Goal: Task Accomplishment & Management: Manage account settings

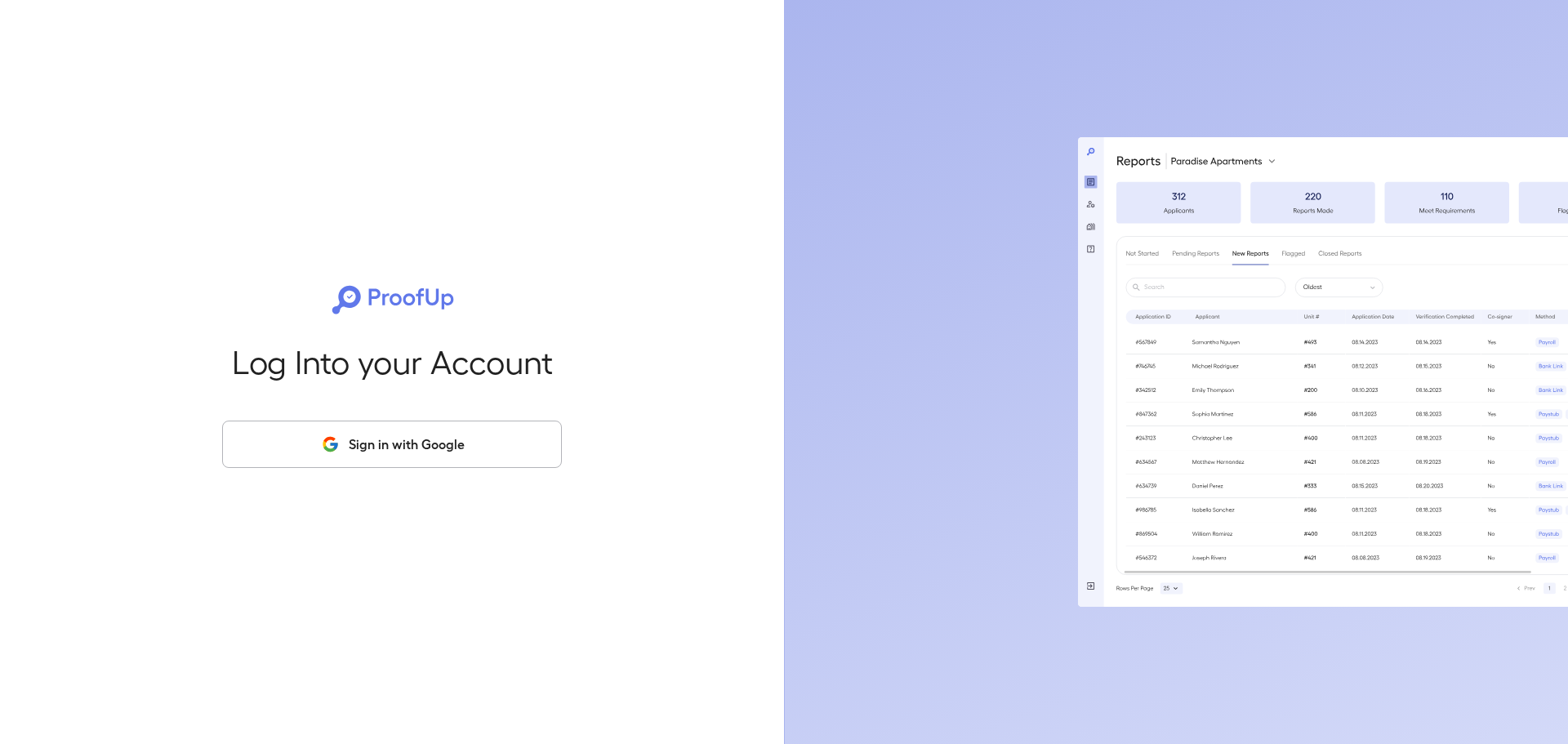
click at [495, 437] on button "Sign in with Google" at bounding box center [392, 444] width 340 height 47
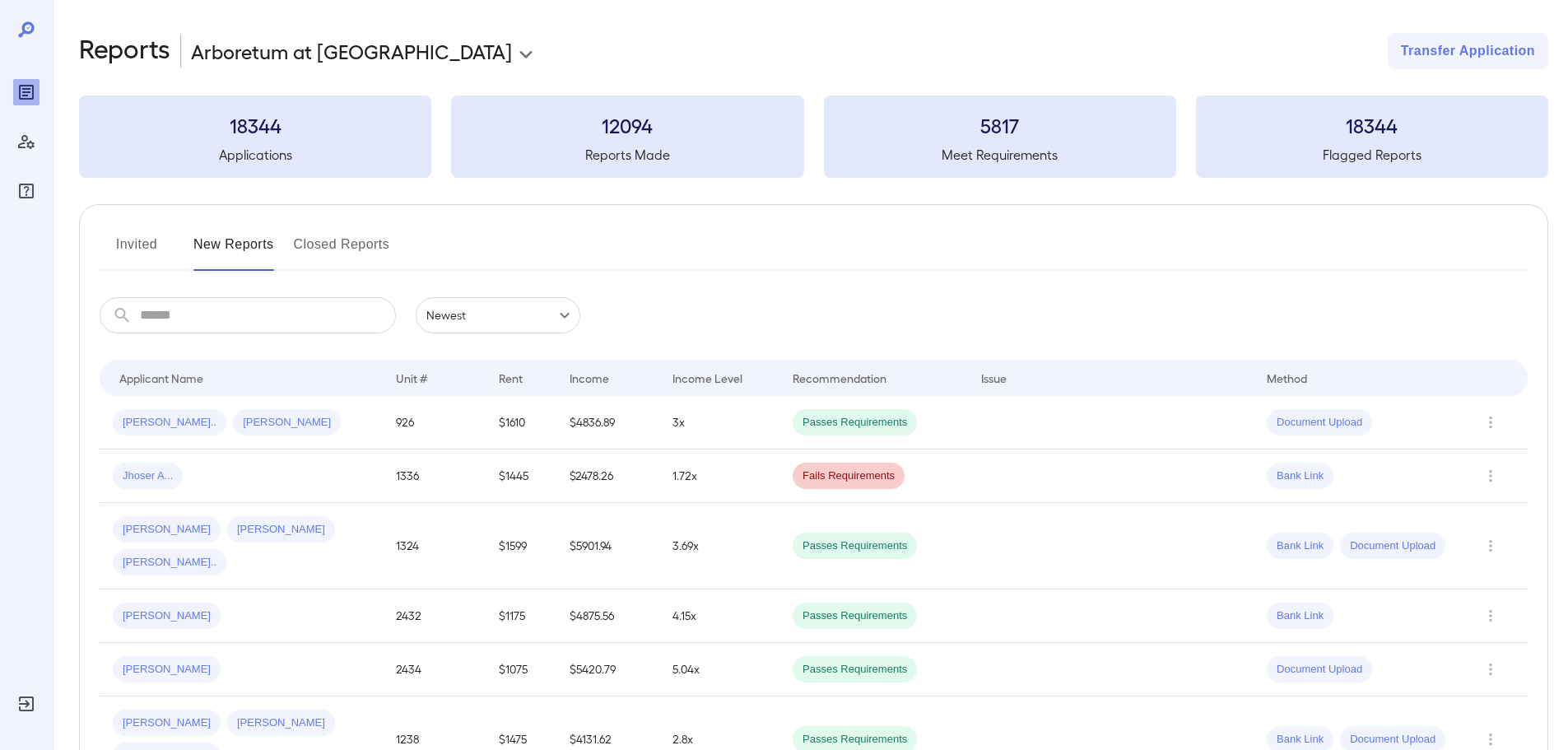
click at [127, 260] on button "Invited" at bounding box center [137, 251] width 74 height 39
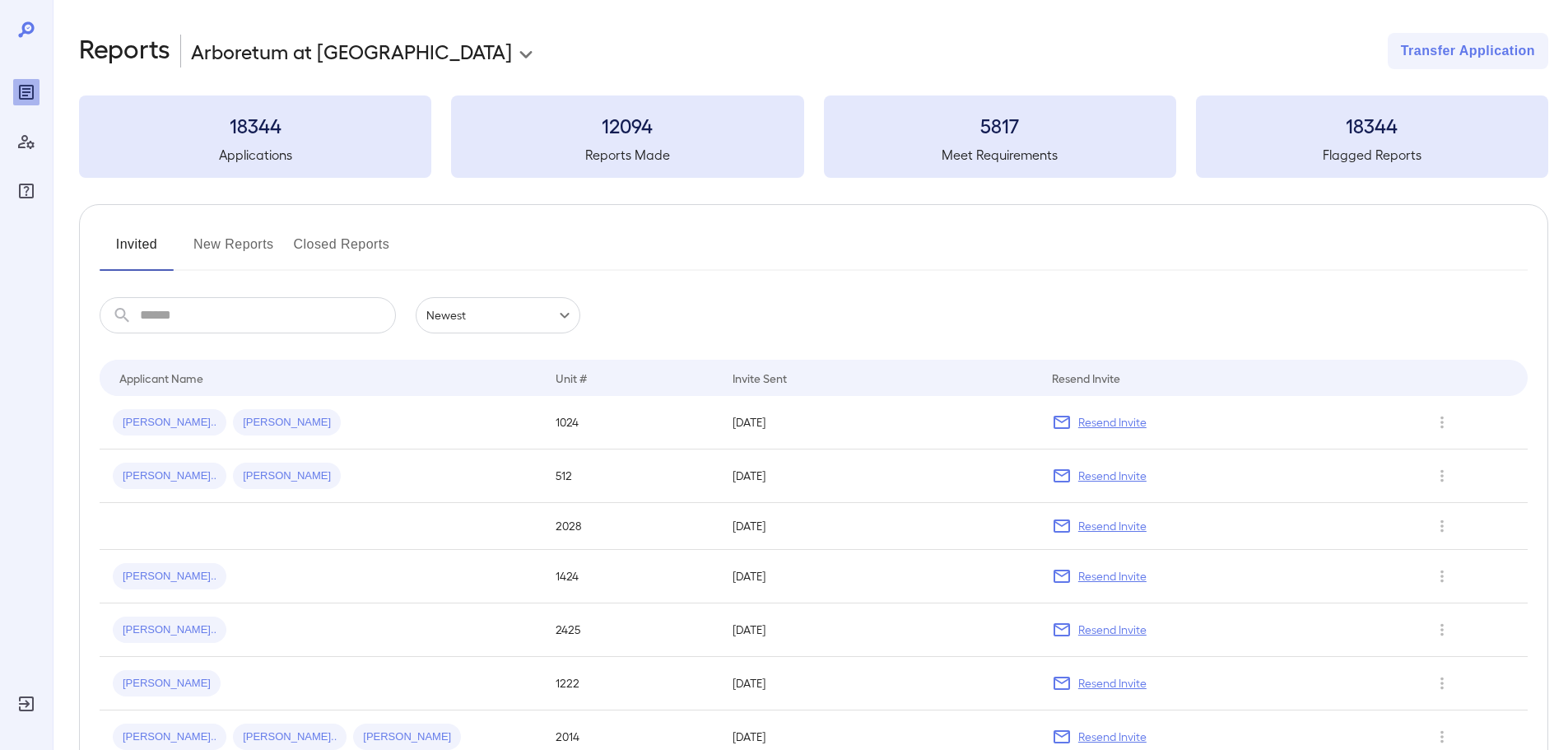
click at [647, 422] on td "1024" at bounding box center [631, 423] width 177 height 54
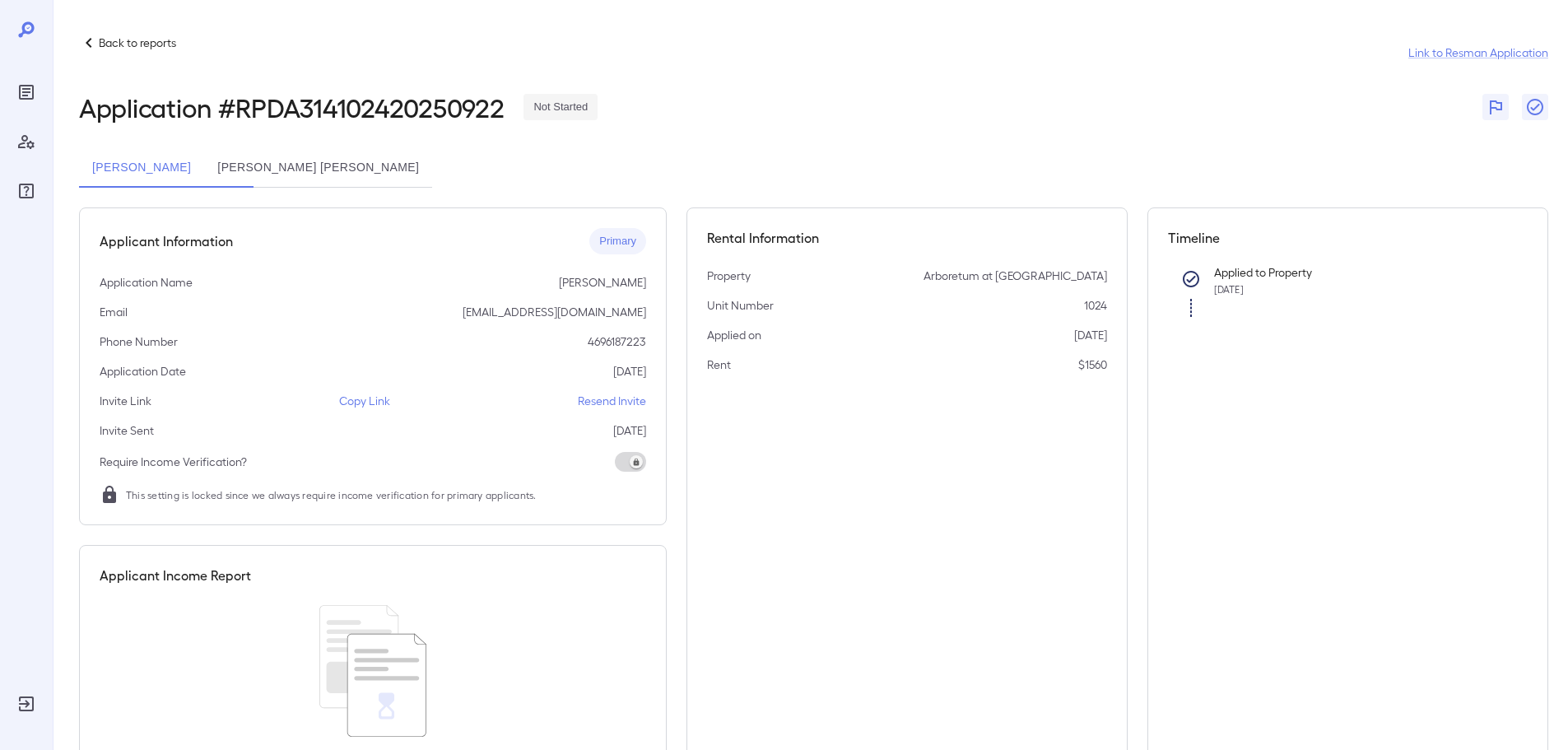
click at [660, 155] on div "[PERSON_NAME] [PERSON_NAME] [PERSON_NAME]" at bounding box center [814, 168] width 1469 height 39
click at [620, 404] on p "Resend Invite" at bounding box center [611, 401] width 69 height 16
click at [350, 162] on button "[PERSON_NAME] [PERSON_NAME]" at bounding box center [318, 168] width 228 height 39
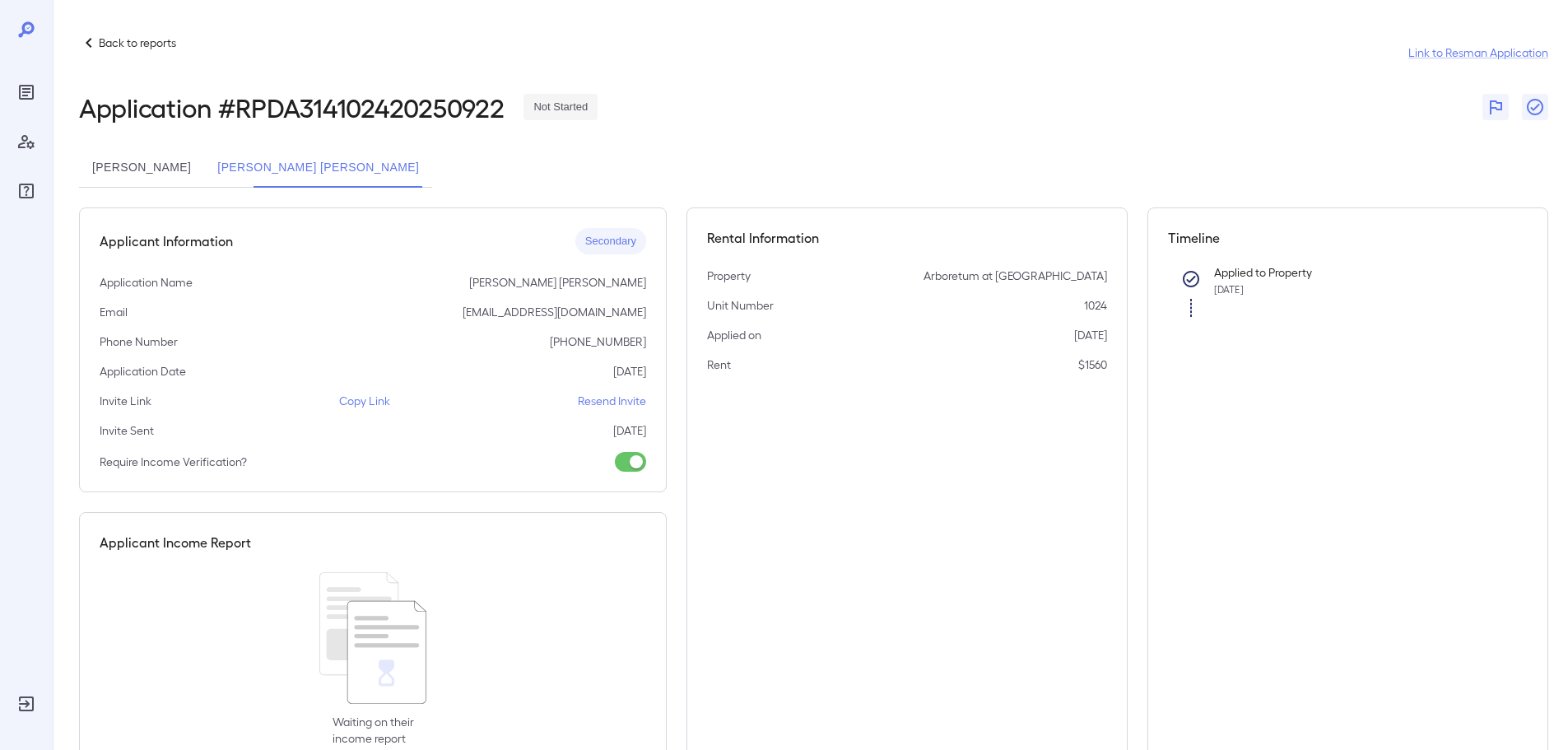
click at [610, 404] on p "Resend Invite" at bounding box center [611, 401] width 69 height 16
click at [204, 165] on button "[PERSON_NAME]" at bounding box center [142, 168] width 125 height 39
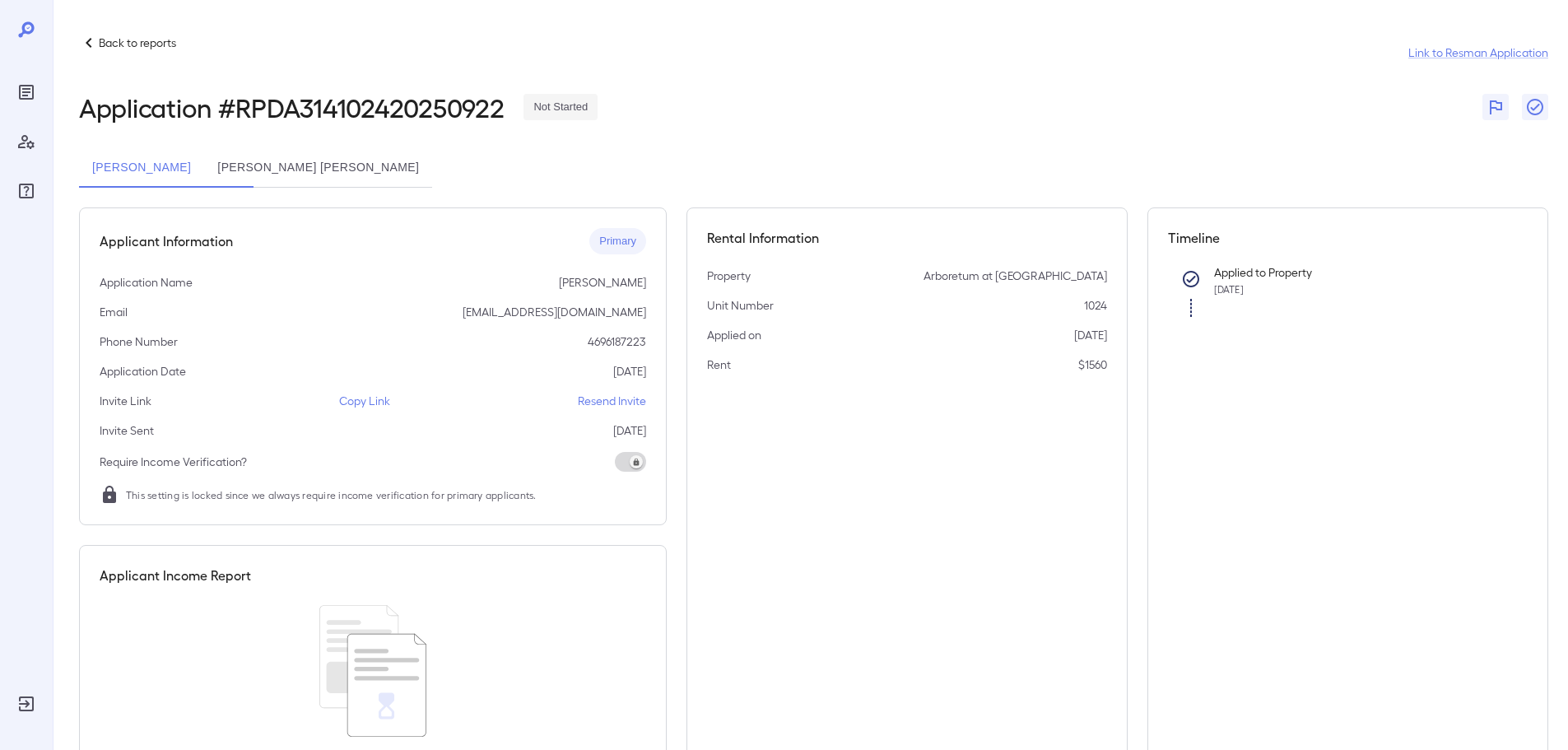
click at [883, 127] on div "Back to reports Link to Resman Application Application # RPDA314102420250922 No…" at bounding box center [814, 417] width 1469 height 768
click at [858, 54] on div "Back to reports Link to Resman Application" at bounding box center [814, 53] width 1469 height 39
drag, startPoint x: 646, startPoint y: 312, endPoint x: 467, endPoint y: 316, distance: 179.0
click at [467, 316] on div "Applicant Information Primary Application Name [PERSON_NAME] Email [EMAIL_ADDRE…" at bounding box center [373, 366] width 588 height 318
copy p "[EMAIL_ADDRESS][DOMAIN_NAME]"
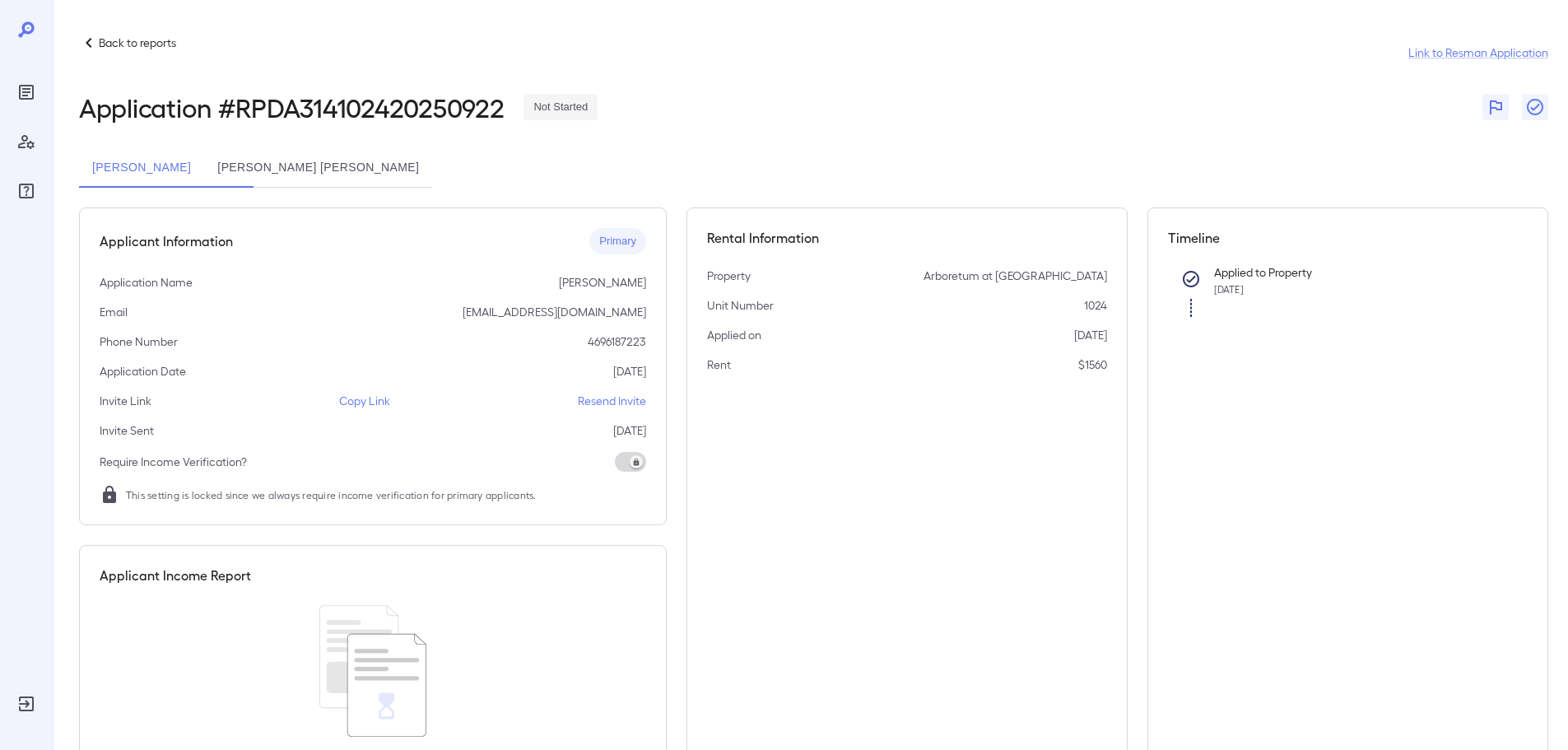
click at [436, 404] on div "Invite Link Copy Link Resend Invite" at bounding box center [373, 401] width 546 height 16
